Goal: Browse casually

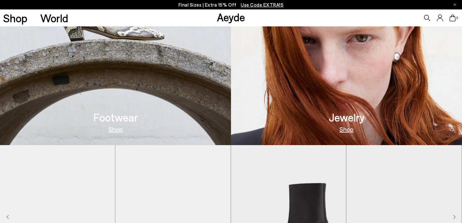
scroll to position [289, 0]
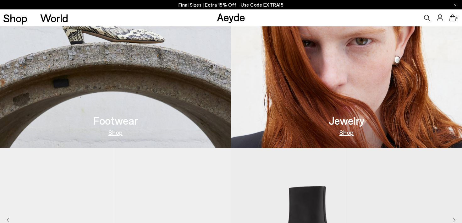
click at [150, 63] on img at bounding box center [115, 42] width 231 height 214
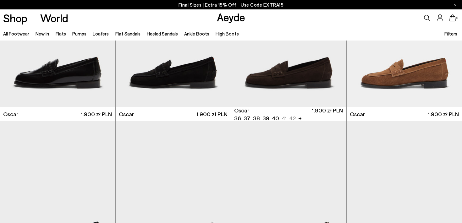
scroll to position [869, 0]
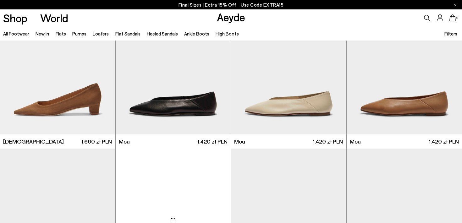
scroll to position [2598, 0]
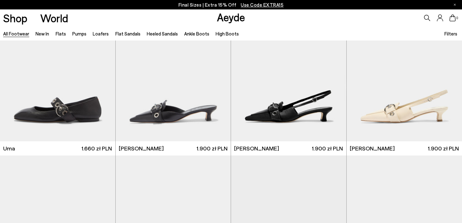
scroll to position [4130, 0]
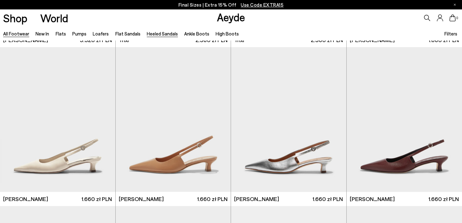
click at [153, 34] on link "Heeled Sandals" at bounding box center [162, 34] width 31 height 6
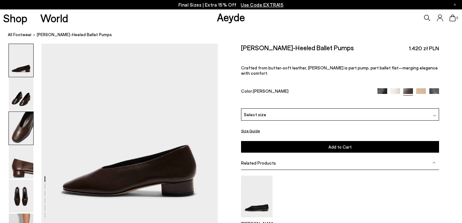
click at [16, 137] on img at bounding box center [21, 128] width 25 height 33
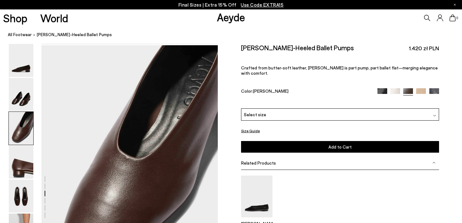
scroll to position [417, 0]
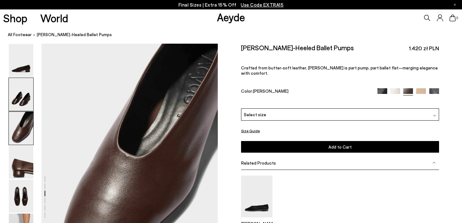
click at [17, 99] on img at bounding box center [21, 94] width 25 height 33
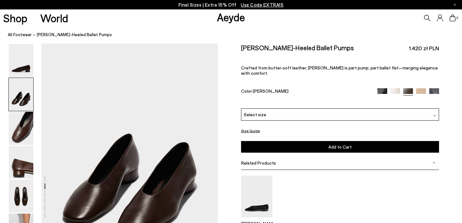
scroll to position [181, 0]
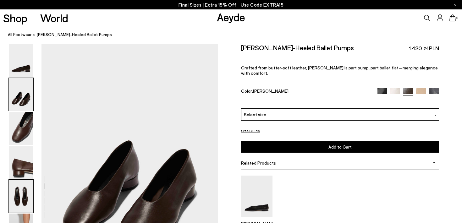
click at [27, 207] on img at bounding box center [21, 196] width 25 height 33
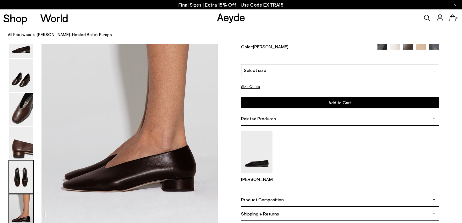
scroll to position [1211, 0]
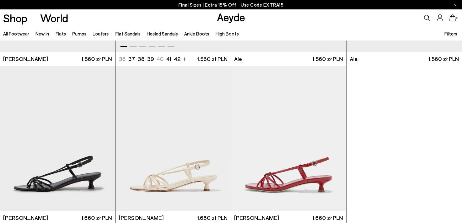
scroll to position [1456, 0]
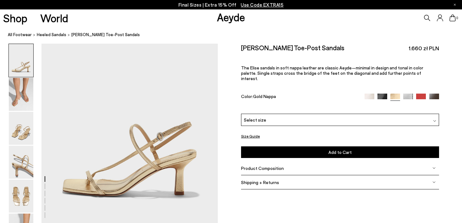
click at [334, 114] on div "Select size" at bounding box center [340, 120] width 198 height 12
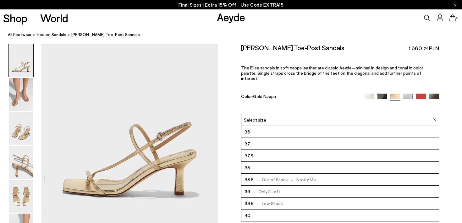
scroll to position [36, 0]
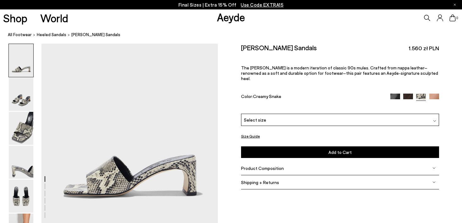
click at [302, 114] on div "Select size" at bounding box center [340, 120] width 198 height 12
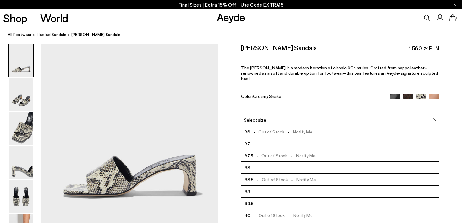
scroll to position [36, 0]
click at [324, 68] on span "The [PERSON_NAME] is a modern iteration of classic 90s mules. Crafted from napp…" at bounding box center [339, 73] width 197 height 16
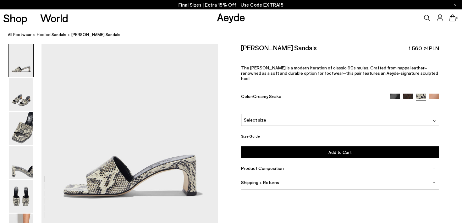
click at [393, 94] on img at bounding box center [396, 99] width 10 height 10
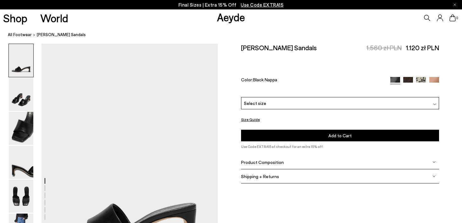
click at [392, 97] on div "Select size" at bounding box center [340, 103] width 198 height 12
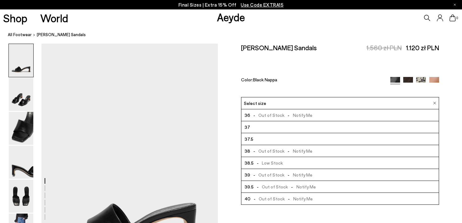
scroll to position [36, 0]
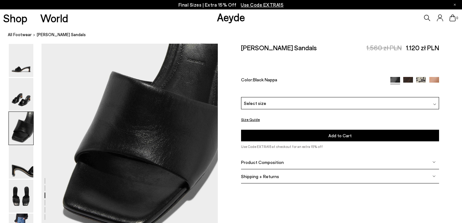
scroll to position [500, 0]
click at [411, 77] on div at bounding box center [415, 80] width 48 height 7
click at [409, 77] on img at bounding box center [409, 82] width 10 height 10
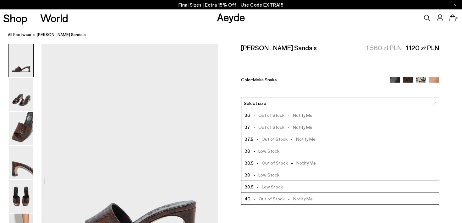
scroll to position [36, 0]
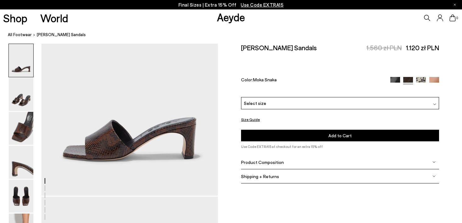
scroll to position [91, 0]
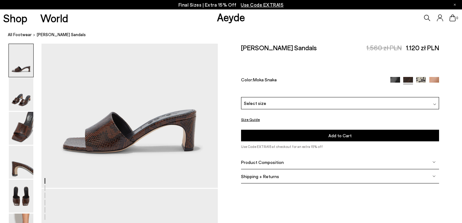
click at [424, 77] on div at bounding box center [415, 80] width 48 height 7
click at [421, 77] on img at bounding box center [421, 82] width 10 height 10
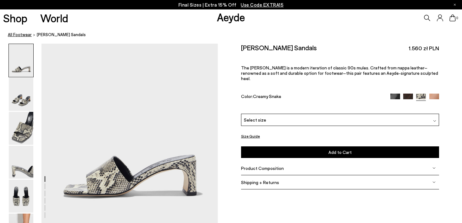
click at [22, 36] on link "All Footwear" at bounding box center [20, 34] width 24 height 7
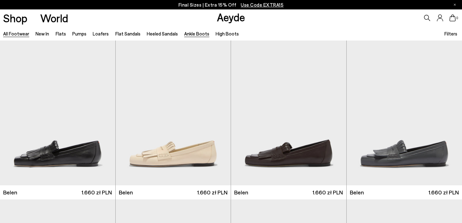
click at [185, 34] on link "Ankle Boots" at bounding box center [196, 34] width 25 height 6
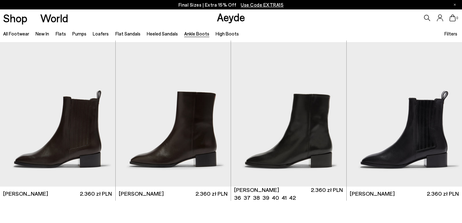
scroll to position [1272, 0]
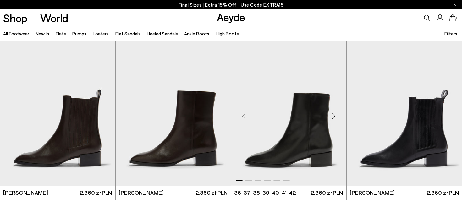
click at [333, 119] on div "Next slide" at bounding box center [334, 116] width 19 height 19
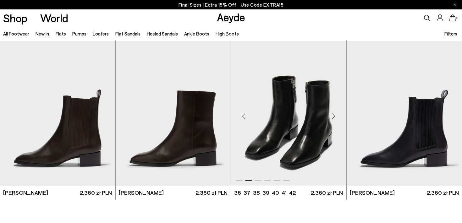
click at [333, 119] on div "Next slide" at bounding box center [334, 116] width 19 height 19
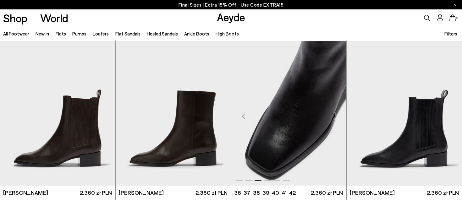
click at [333, 119] on div "Next slide" at bounding box center [334, 116] width 19 height 19
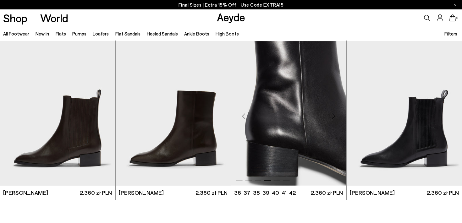
click at [333, 120] on div "Next slide" at bounding box center [334, 116] width 19 height 19
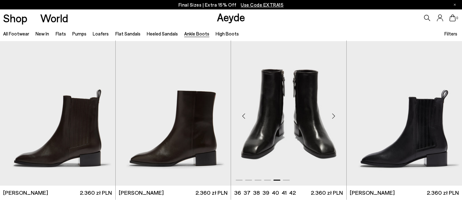
click at [333, 120] on div "Next slide" at bounding box center [334, 116] width 19 height 19
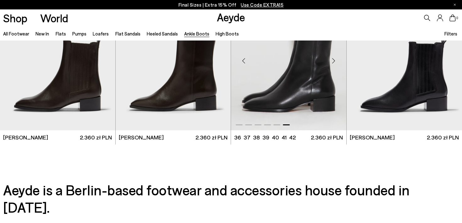
scroll to position [1327, 0]
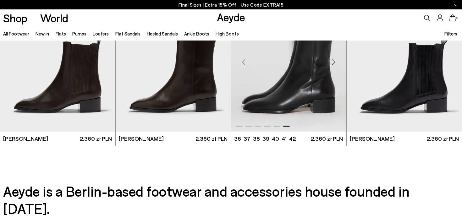
click at [333, 120] on img "6 / 6" at bounding box center [288, 59] width 115 height 145
